Goal: Transaction & Acquisition: Purchase product/service

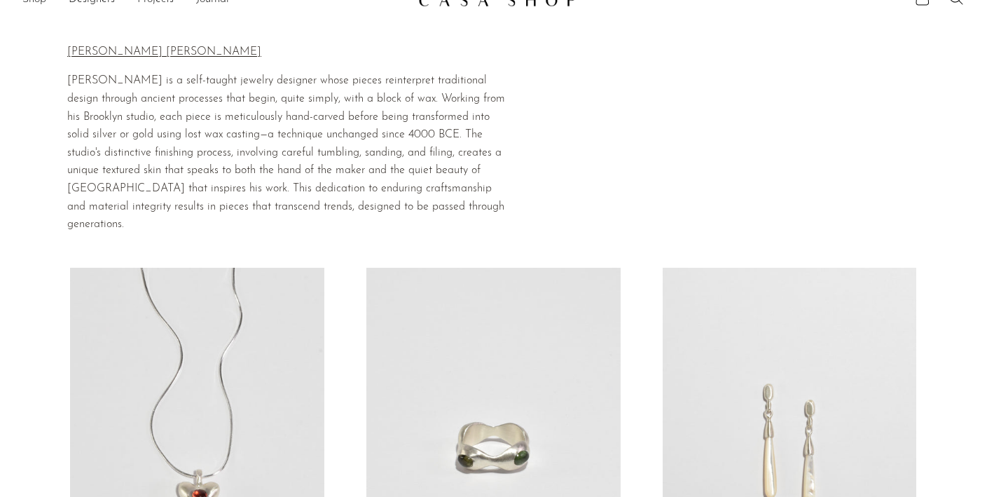
scroll to position [13, 0]
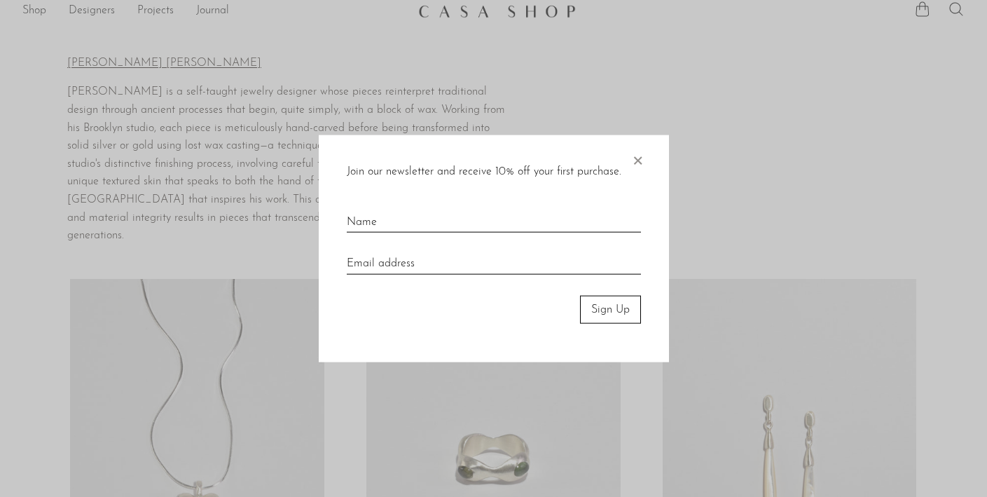
click at [257, 143] on div at bounding box center [493, 248] width 987 height 497
click at [639, 163] on span "×" at bounding box center [638, 157] width 14 height 45
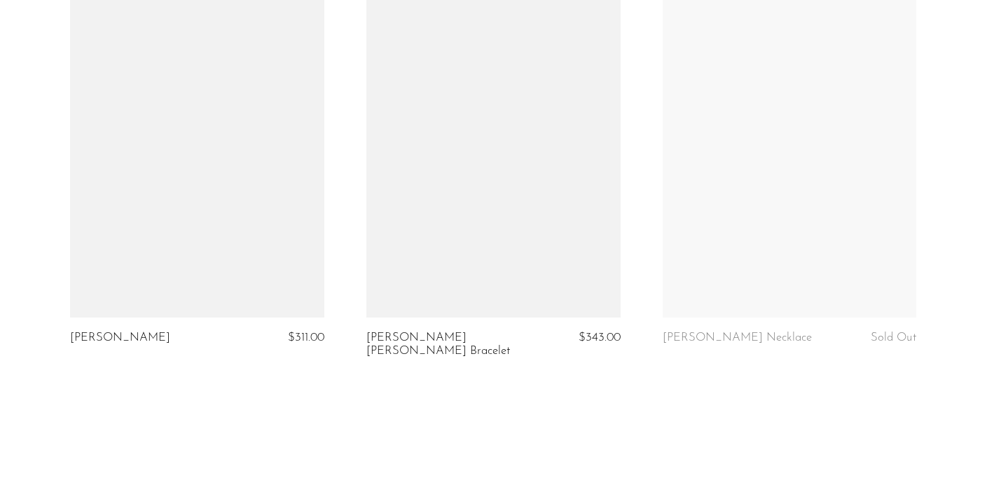
scroll to position [1677, 0]
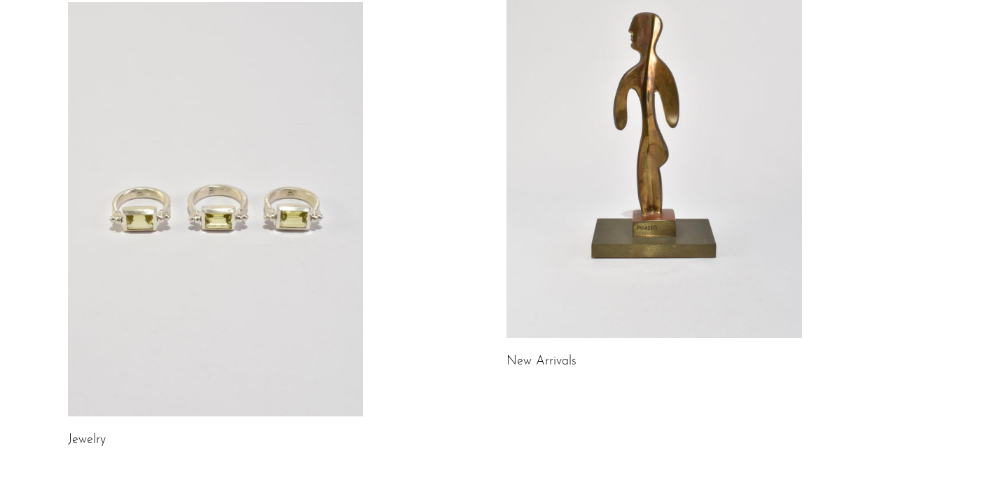
scroll to position [181, 0]
click at [307, 240] on link at bounding box center [216, 208] width 296 height 414
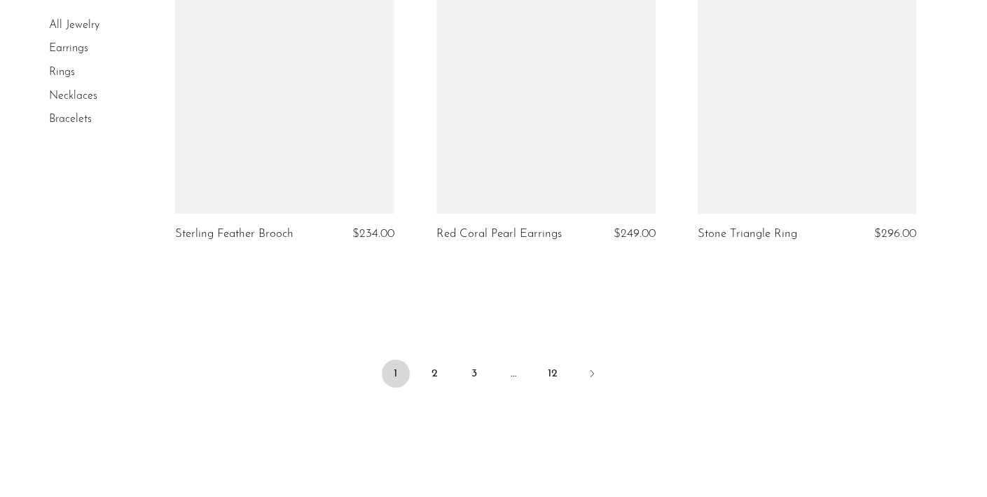
scroll to position [4343, 0]
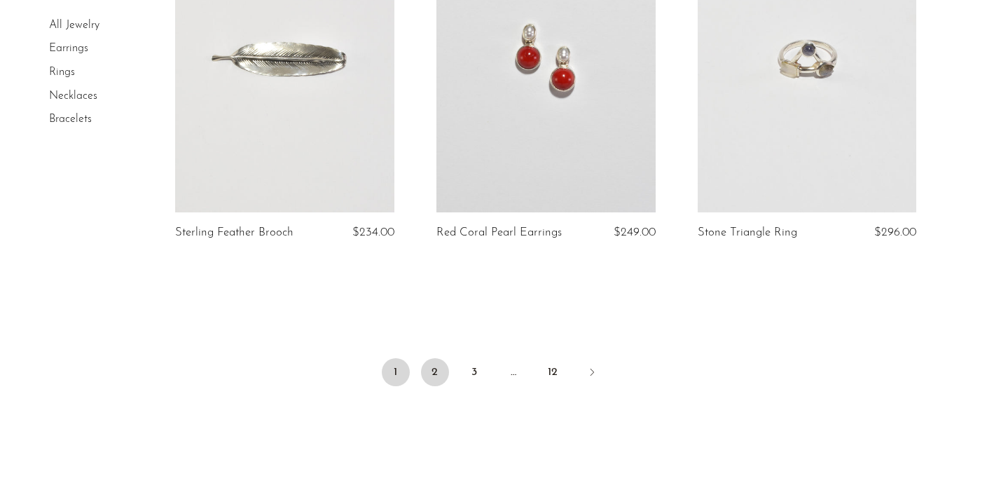
click at [437, 367] on link "2" at bounding box center [435, 372] width 28 height 28
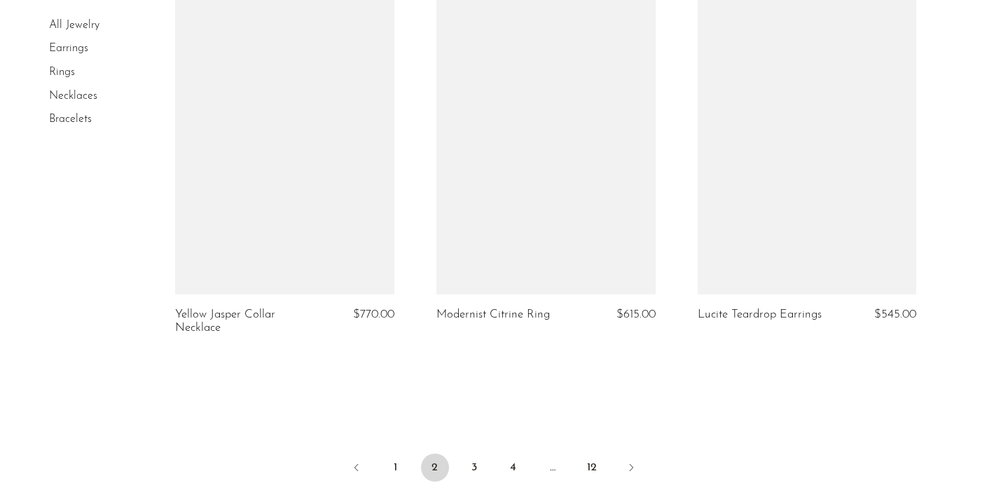
scroll to position [4275, 0]
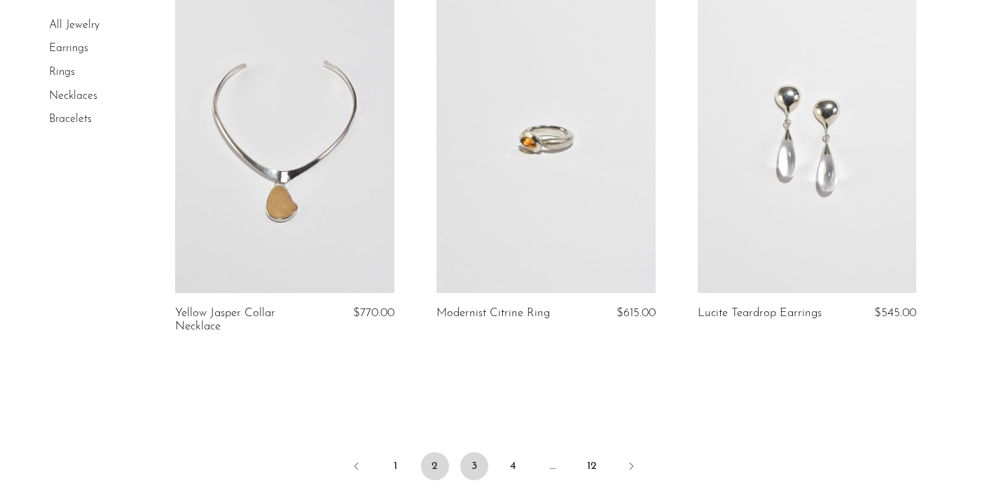
click at [472, 465] on link "3" at bounding box center [474, 466] width 28 height 28
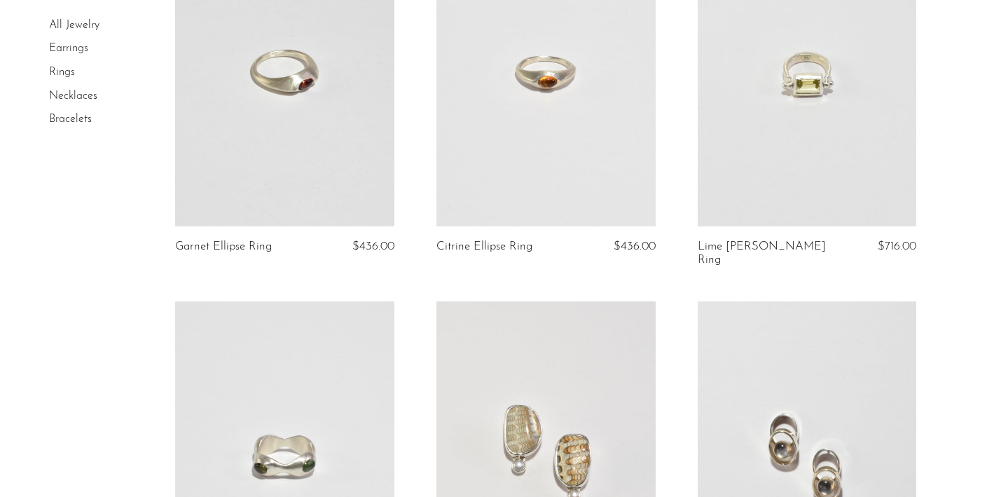
scroll to position [586, 0]
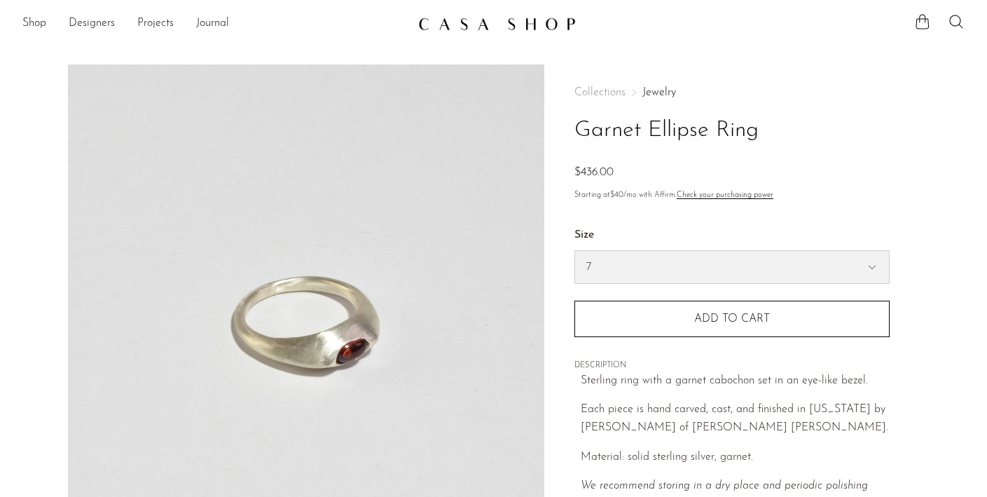
click at [661, 258] on select "7 6" at bounding box center [732, 267] width 314 height 32
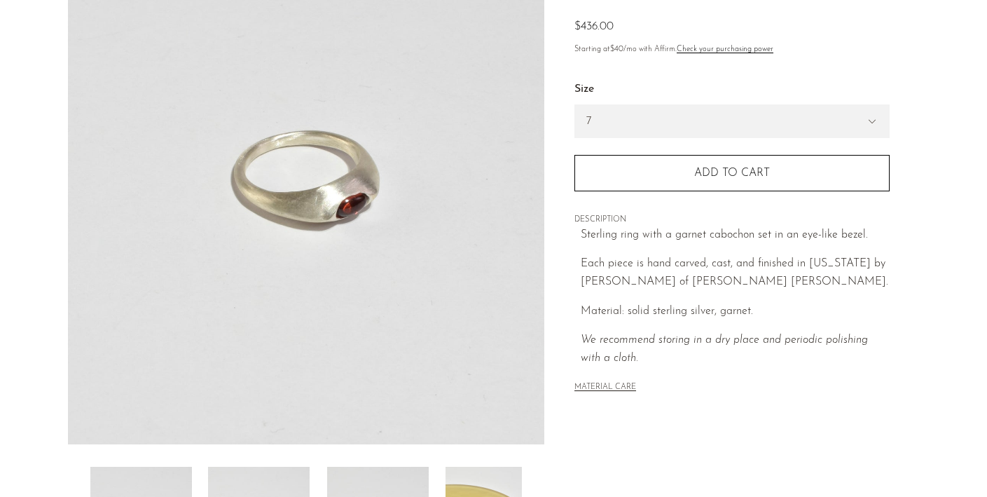
scroll to position [143, 0]
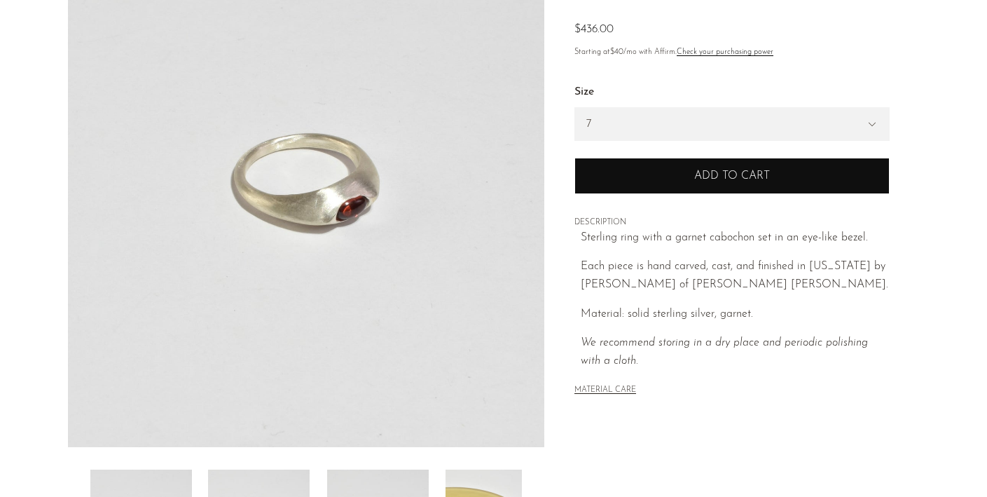
click at [637, 187] on button "Add to cart" at bounding box center [732, 176] width 315 height 36
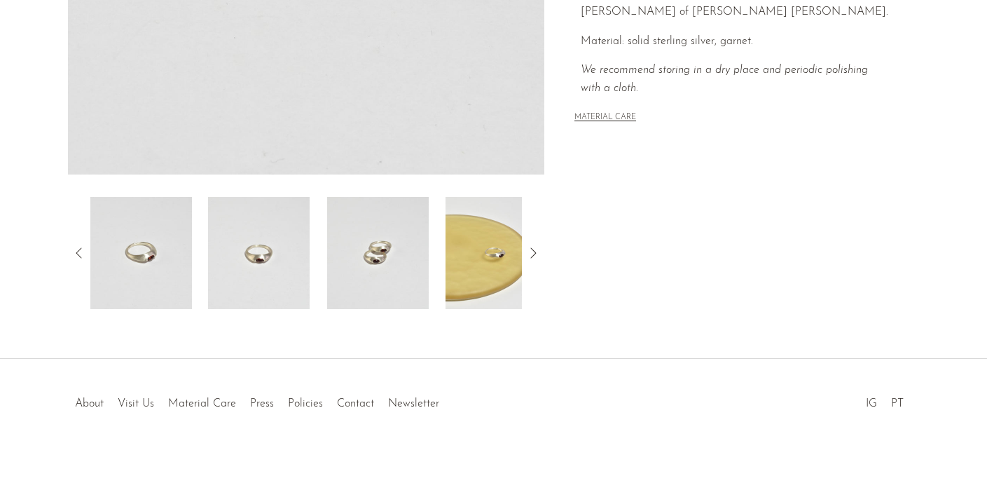
scroll to position [0, 0]
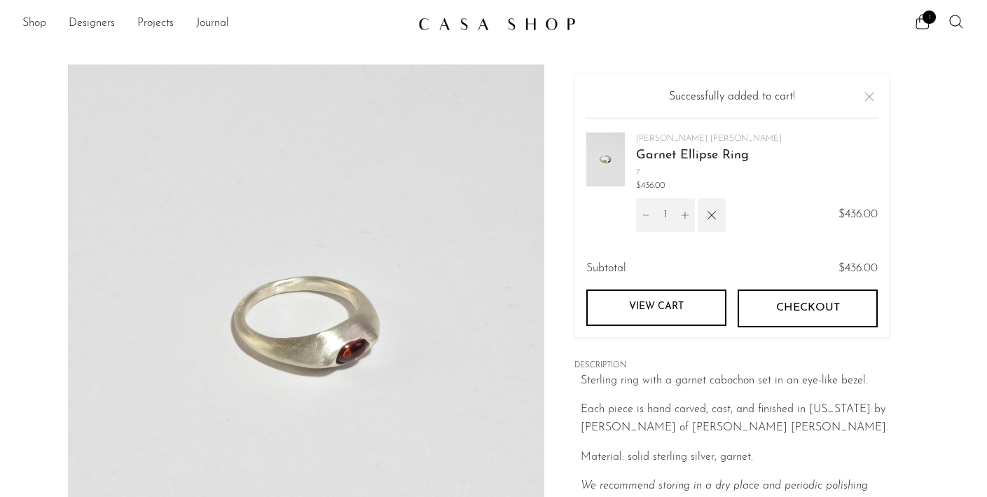
click at [785, 309] on span "Checkout" at bounding box center [808, 307] width 64 height 13
